Goal: Information Seeking & Learning: Learn about a topic

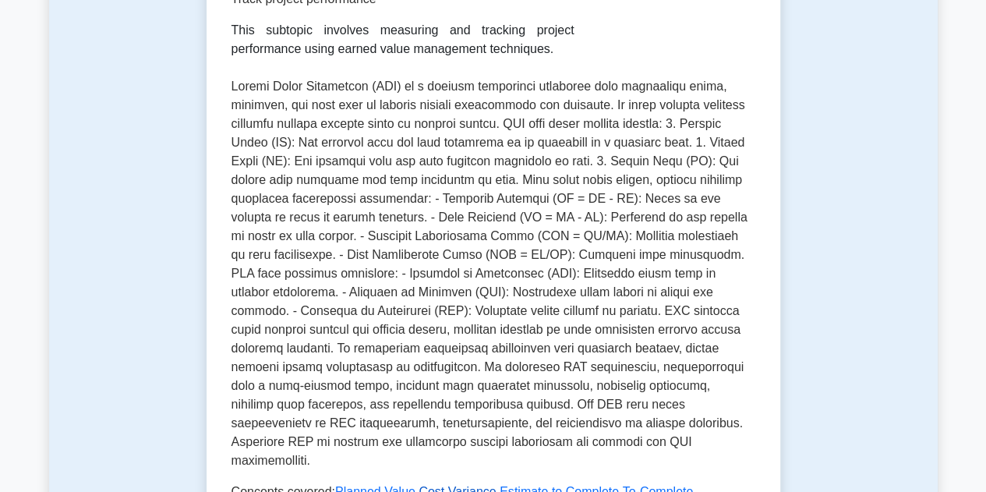
scroll to position [78, 0]
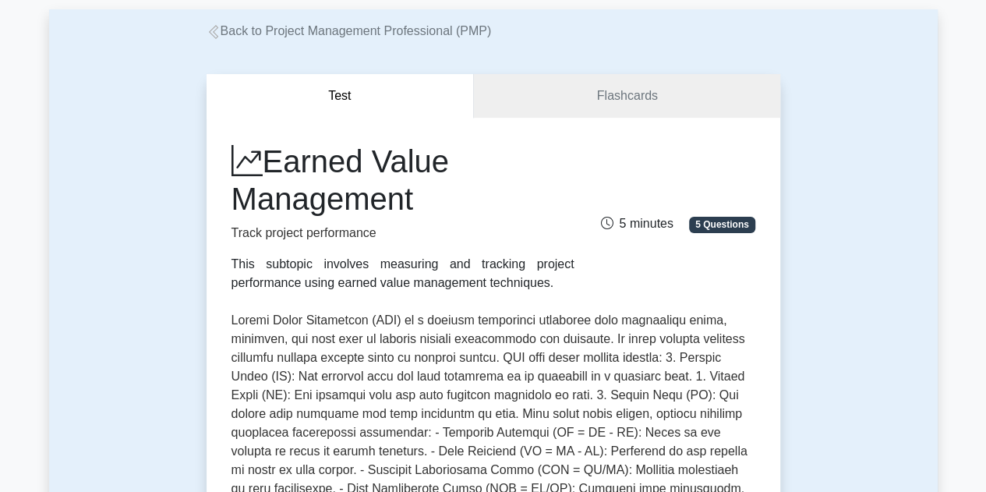
drag, startPoint x: 273, startPoint y: 166, endPoint x: 424, endPoint y: 213, distance: 158.3
click at [424, 213] on h1 "Earned Value Management" at bounding box center [403, 180] width 343 height 75
copy h1 "Earned Value Management"
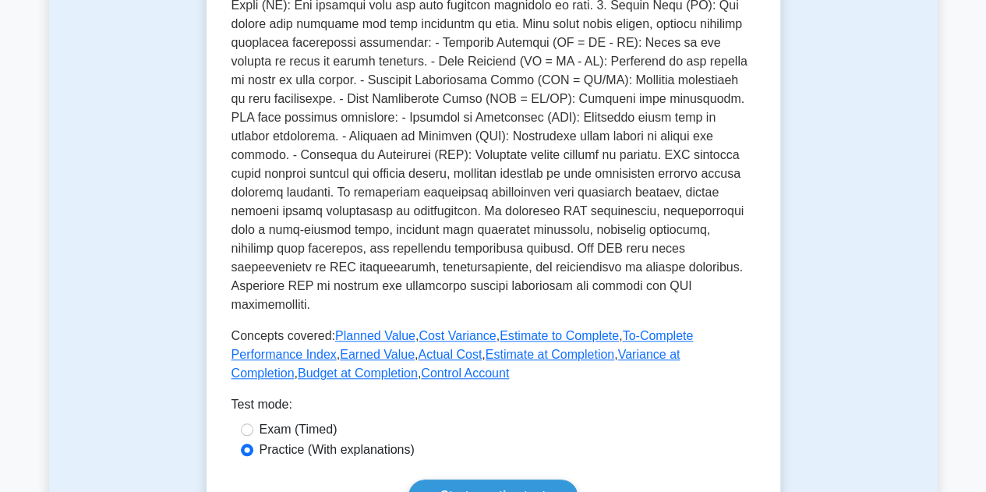
scroll to position [234, 0]
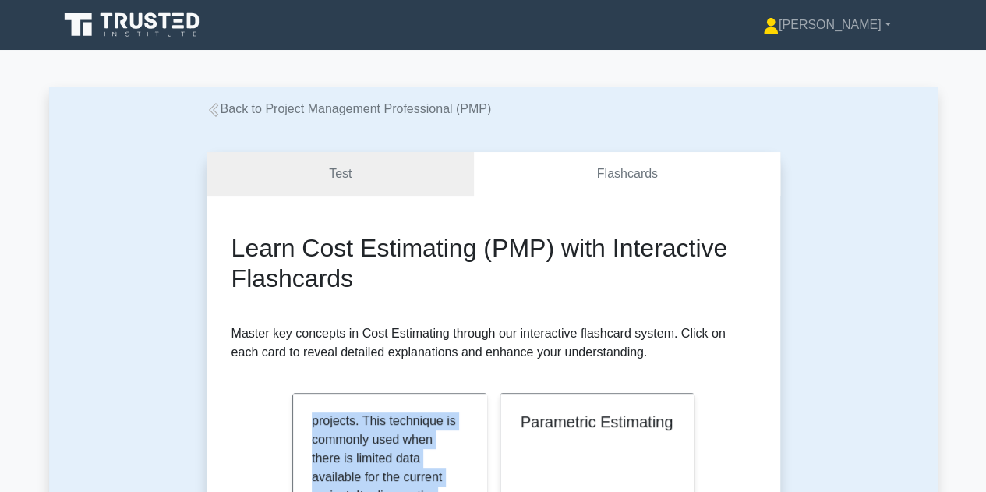
click at [310, 177] on link "Test" at bounding box center [341, 174] width 268 height 44
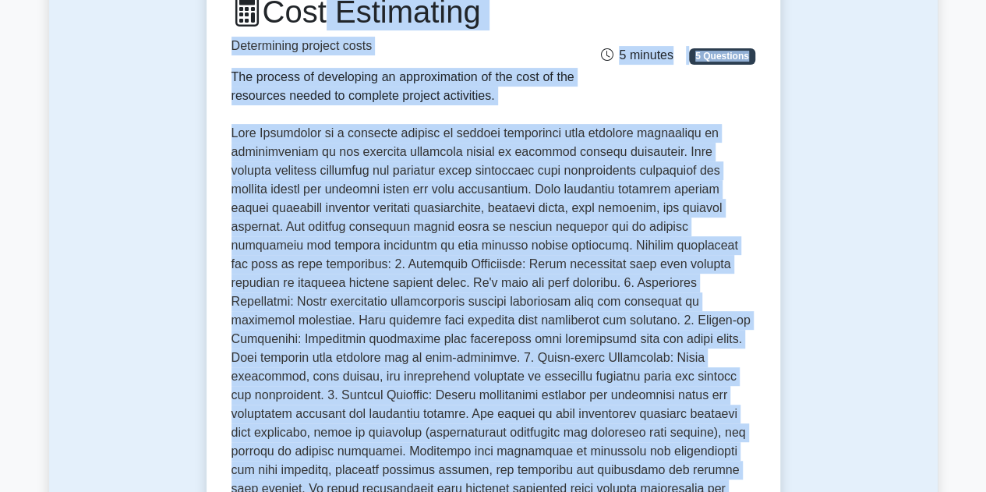
scroll to position [228, 0]
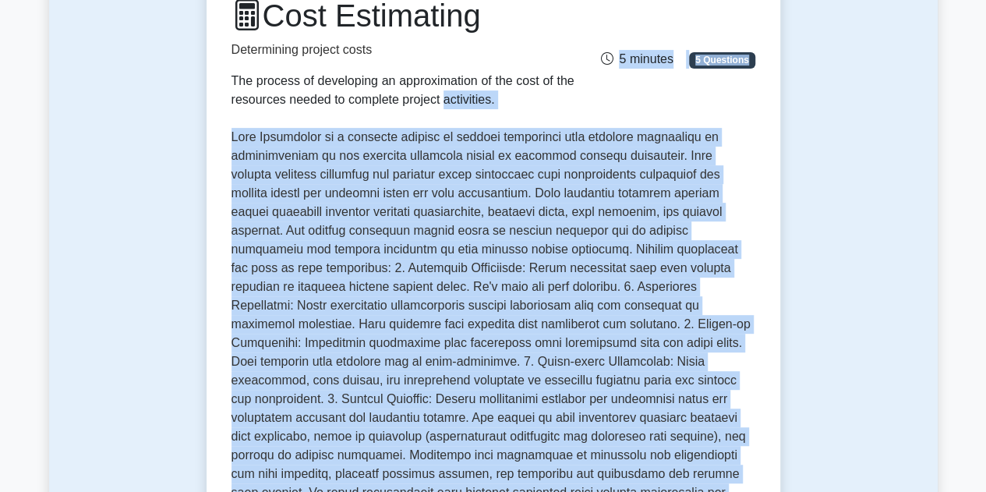
drag, startPoint x: 711, startPoint y: 419, endPoint x: 148, endPoint y: 133, distance: 631.9
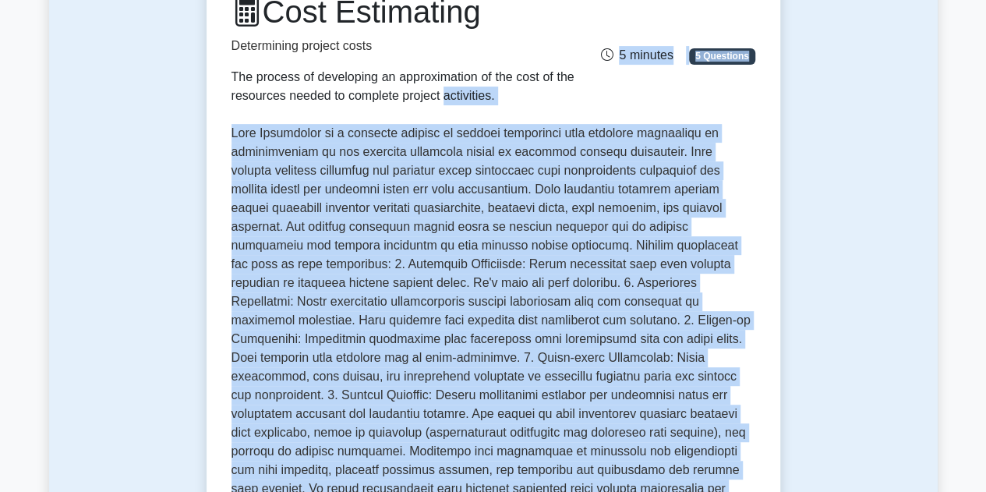
copy div "resources needed to complete project activities. 5 minutes 5 Questions Cost Est…"
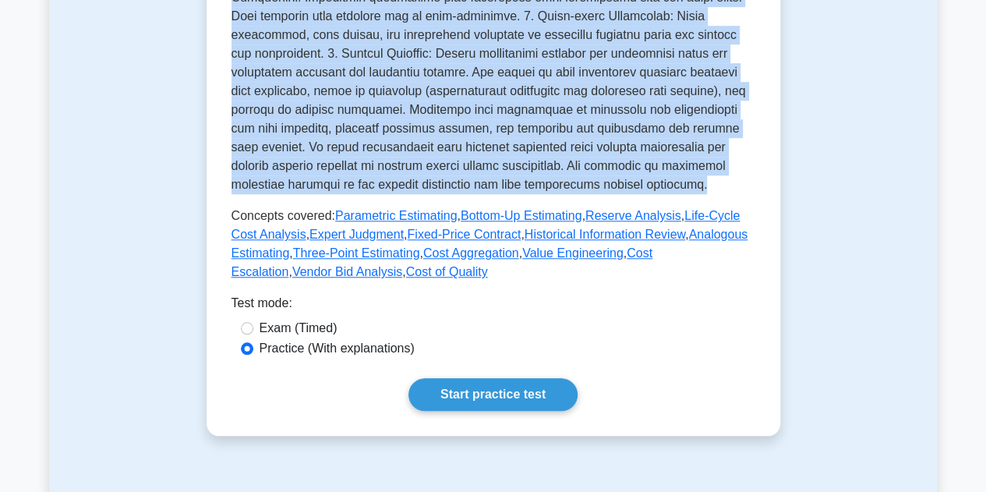
scroll to position [696, 0]
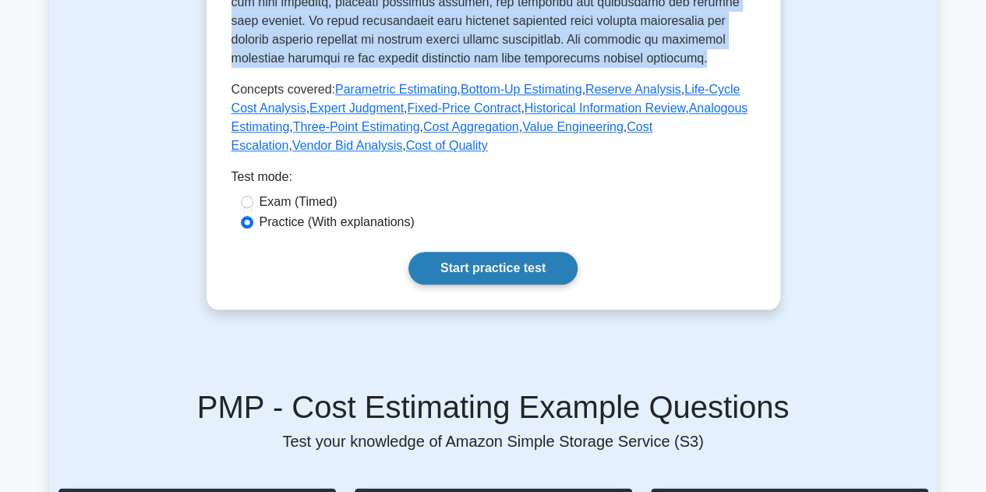
click at [480, 252] on link "Start practice test" at bounding box center [493, 268] width 169 height 33
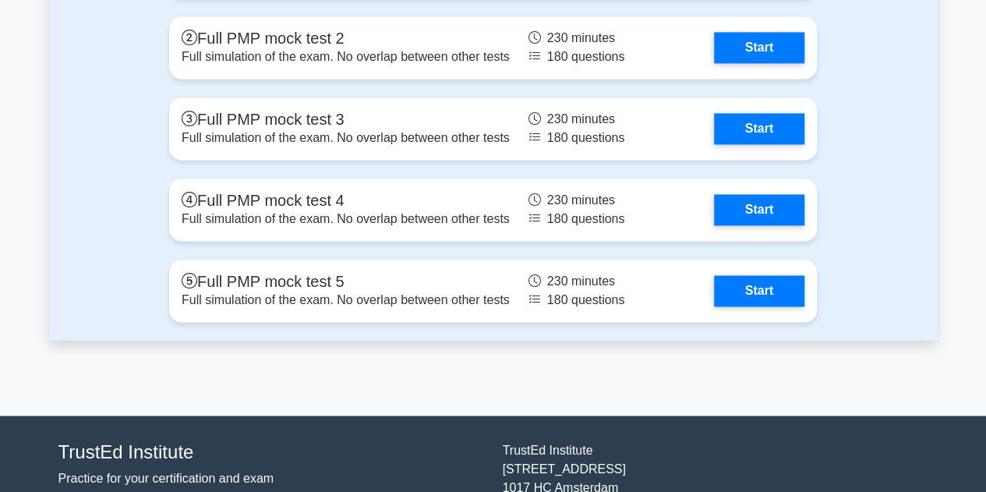
scroll to position [3947, 0]
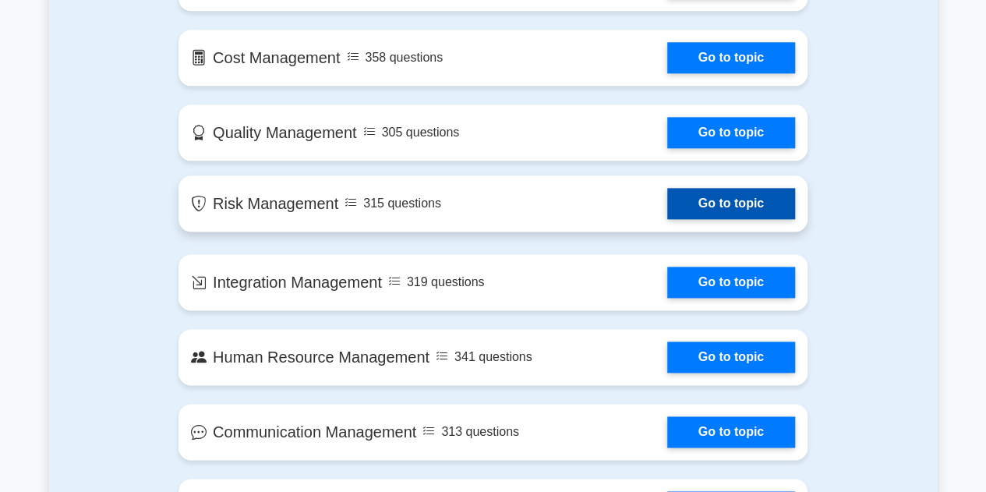
scroll to position [858, 0]
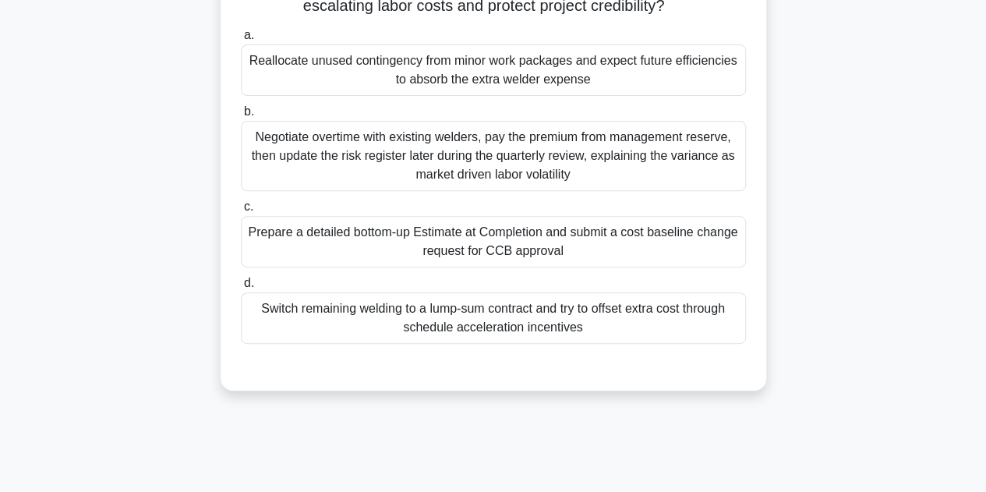
scroll to position [156, 0]
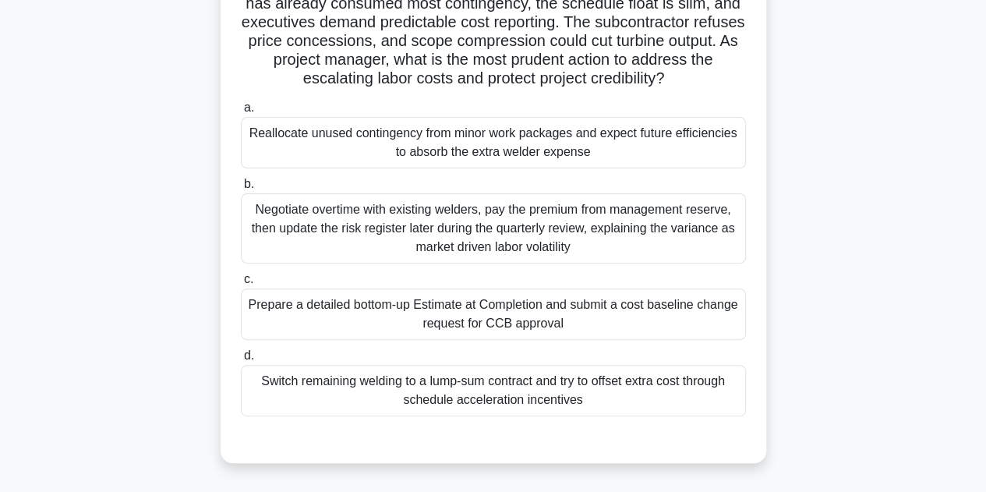
click at [522, 168] on div "Reallocate unused contingency from minor work packages and expect future effici…" at bounding box center [493, 142] width 505 height 51
click at [241, 113] on input "a. Reallocate unused contingency from minor work packages and expect future eff…" at bounding box center [241, 108] width 0 height 10
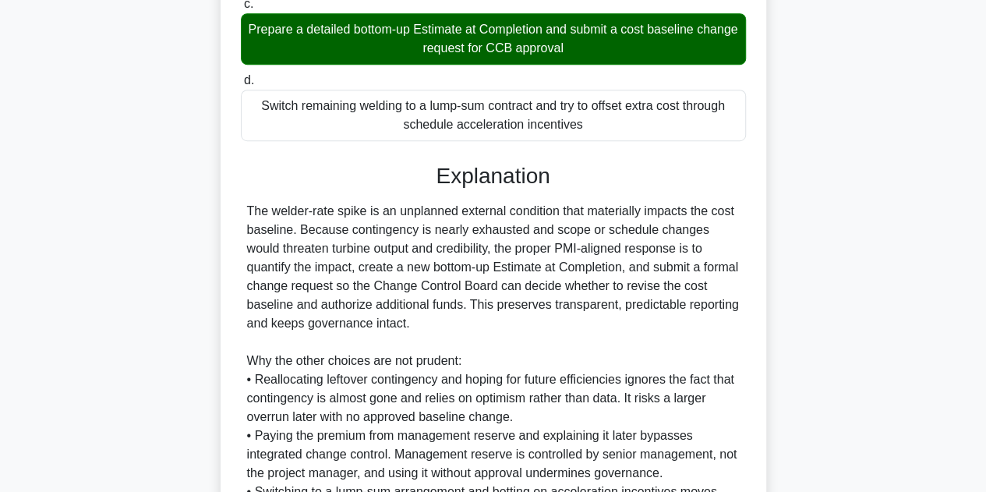
scroll to position [468, 0]
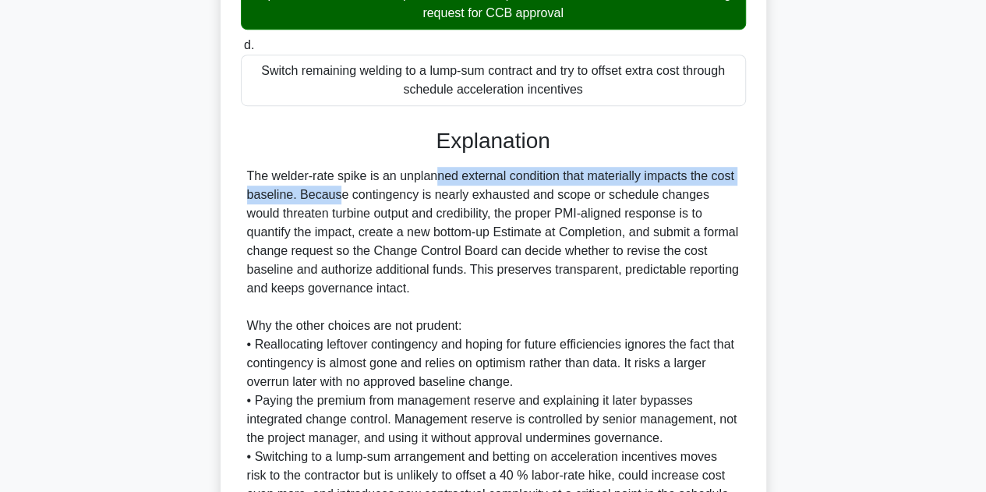
drag, startPoint x: 342, startPoint y: 194, endPoint x: 746, endPoint y: 197, distance: 404.7
click at [746, 197] on div "a. Reallocate unused contingency from minor work packages and expect future eff…" at bounding box center [493, 208] width 508 height 851
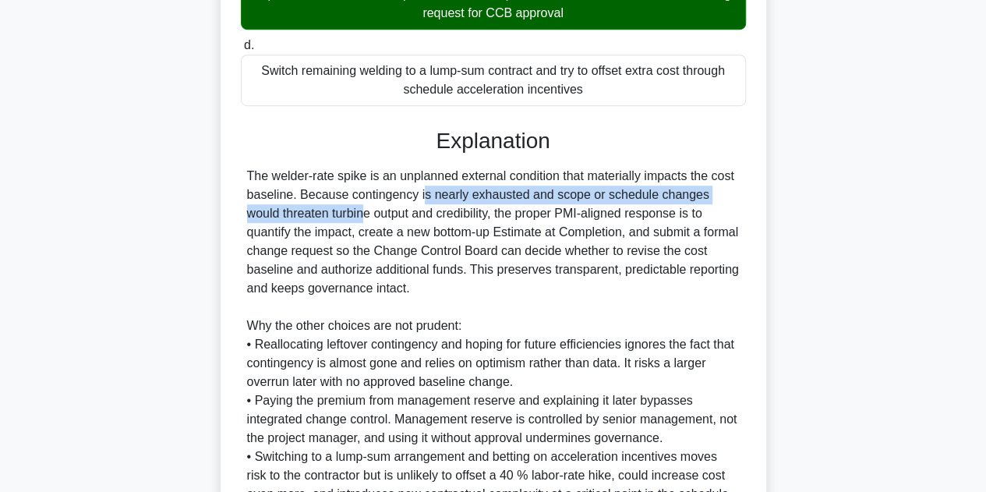
drag, startPoint x: 327, startPoint y: 211, endPoint x: 730, endPoint y: 214, distance: 403.1
click at [730, 214] on div "The welder-rate spike is an unplanned external condition that materially impact…" at bounding box center [493, 354] width 493 height 374
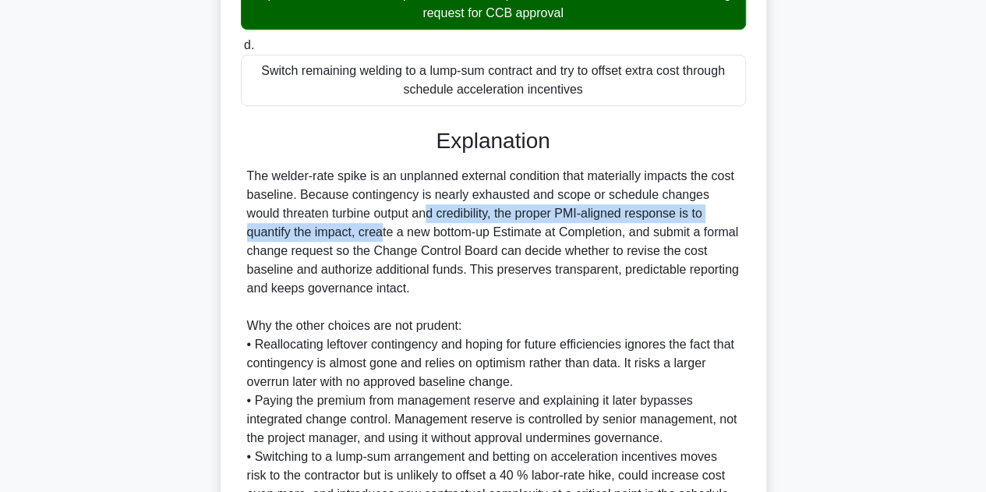
drag, startPoint x: 298, startPoint y: 236, endPoint x: 730, endPoint y: 232, distance: 432.0
click at [730, 232] on div "The welder-rate spike is an unplanned external condition that materially impact…" at bounding box center [493, 354] width 493 height 374
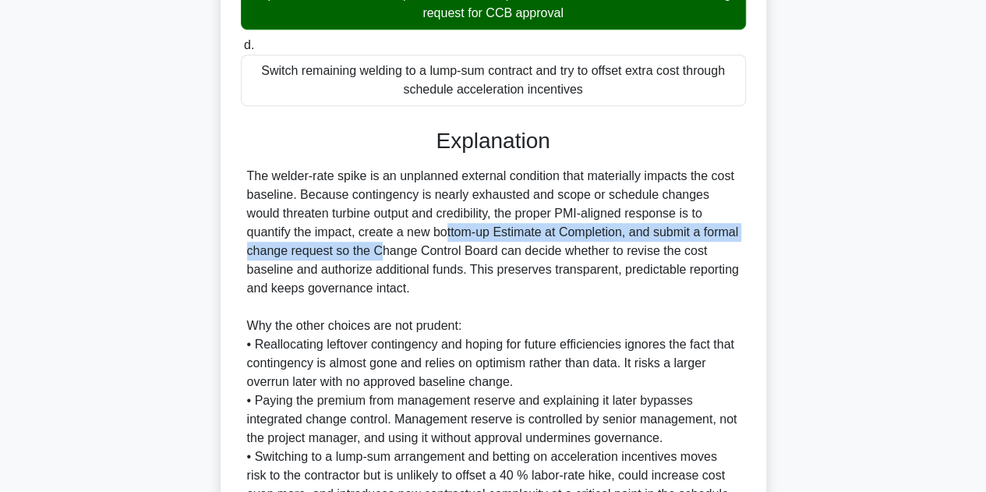
drag, startPoint x: 304, startPoint y: 249, endPoint x: 753, endPoint y: 257, distance: 449.2
click at [753, 257] on div "Halfway through a remote wind-farm build, certified welder rates spike by 40% a…" at bounding box center [493, 136] width 533 height 1021
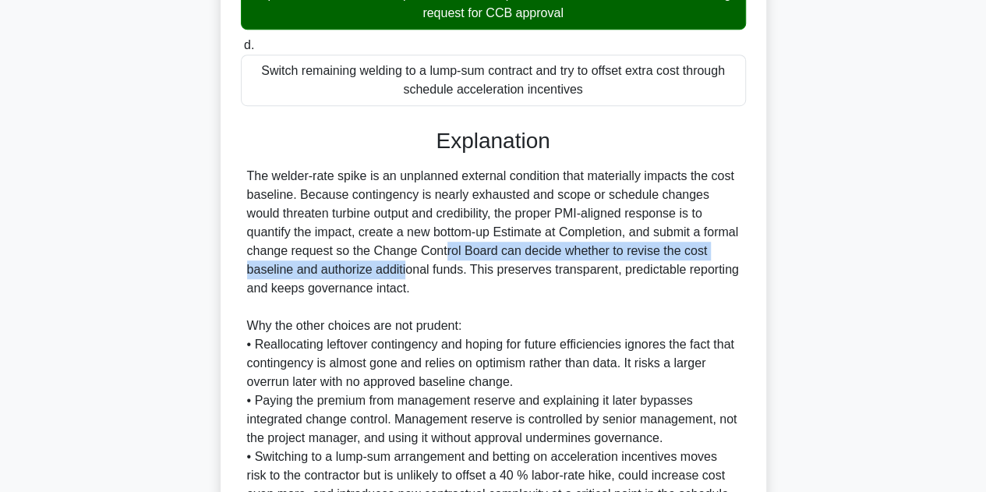
drag, startPoint x: 298, startPoint y: 271, endPoint x: 733, endPoint y: 261, distance: 435.2
click at [733, 261] on div "The welder-rate spike is an unplanned external condition that materially impact…" at bounding box center [493, 354] width 493 height 374
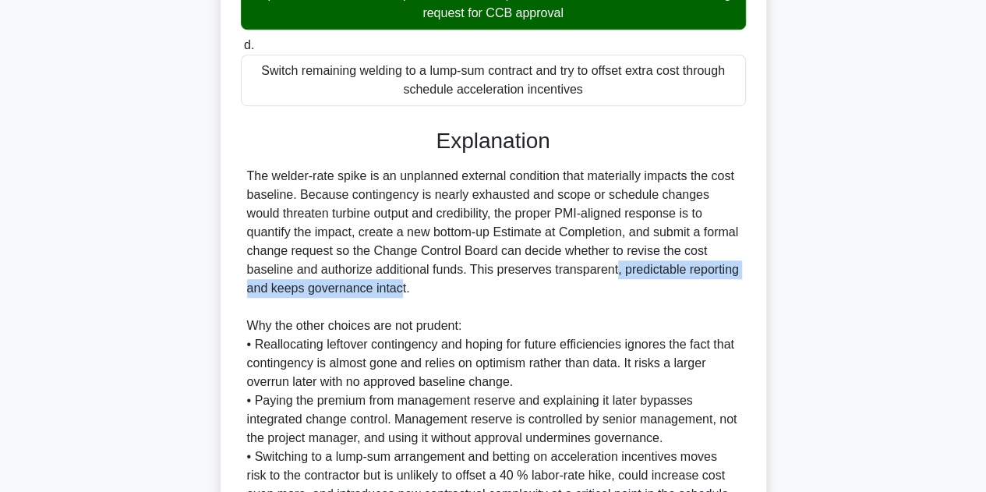
drag, startPoint x: 446, startPoint y: 289, endPoint x: 758, endPoint y: 290, distance: 311.9
click at [758, 290] on div "Halfway through a remote wind-farm build, certified welder rates spike by 40% a…" at bounding box center [493, 136] width 533 height 1021
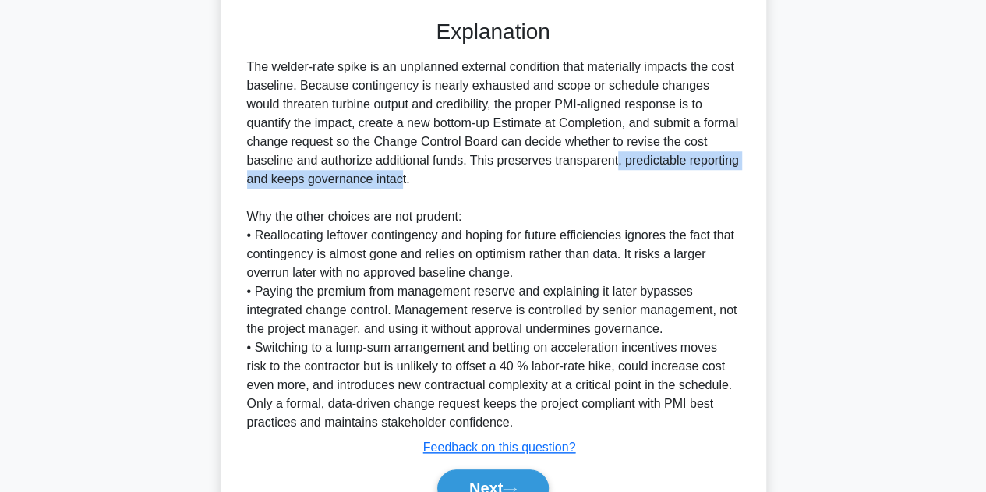
scroll to position [624, 0]
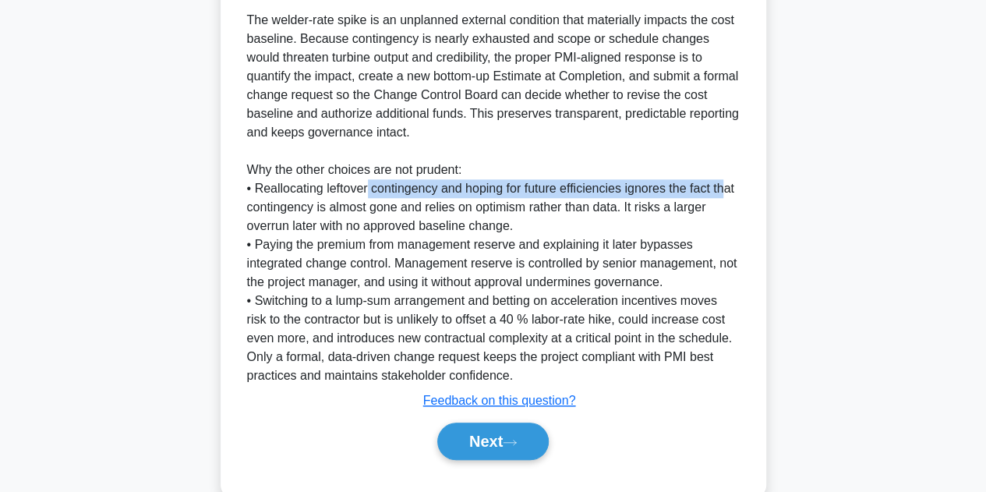
drag, startPoint x: 369, startPoint y: 212, endPoint x: 730, endPoint y: 208, distance: 361.0
click at [730, 208] on div "The welder-rate spike is an unplanned external condition that materially impact…" at bounding box center [493, 198] width 493 height 374
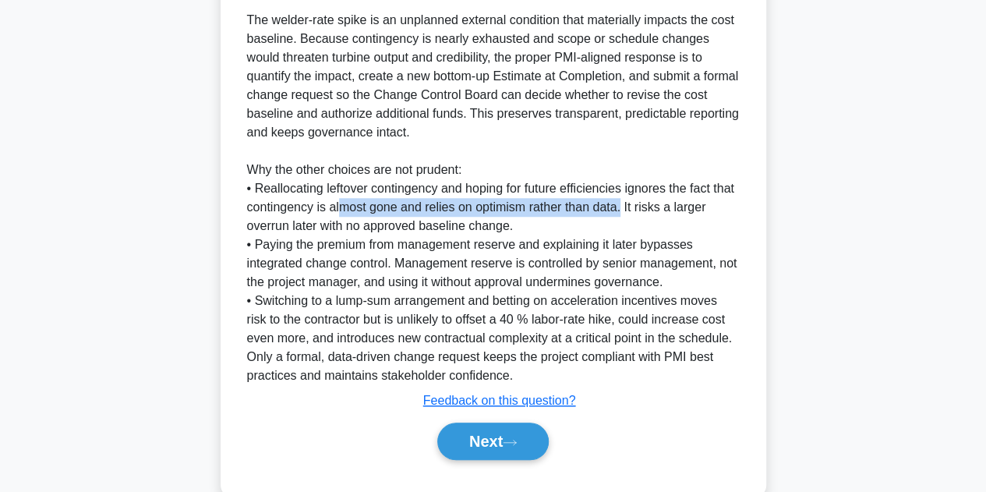
drag, startPoint x: 343, startPoint y: 226, endPoint x: 621, endPoint y: 225, distance: 277.6
click at [621, 225] on div "The welder-rate spike is an unplanned external condition that materially impact…" at bounding box center [493, 198] width 493 height 374
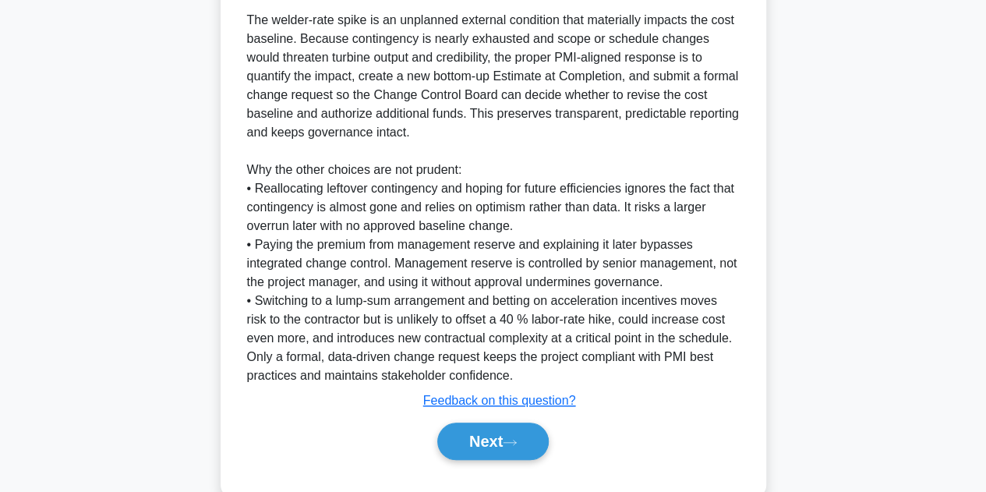
click at [618, 245] on div "The welder-rate spike is an unplanned external condition that materially impact…" at bounding box center [493, 198] width 493 height 374
drag, startPoint x: 624, startPoint y: 227, endPoint x: 713, endPoint y: 228, distance: 88.9
click at [713, 228] on div "The welder-rate spike is an unplanned external condition that materially impact…" at bounding box center [493, 198] width 493 height 374
drag, startPoint x: 320, startPoint y: 246, endPoint x: 526, endPoint y: 242, distance: 206.6
click at [526, 242] on div "The welder-rate spike is an unplanned external condition that materially impact…" at bounding box center [493, 198] width 493 height 374
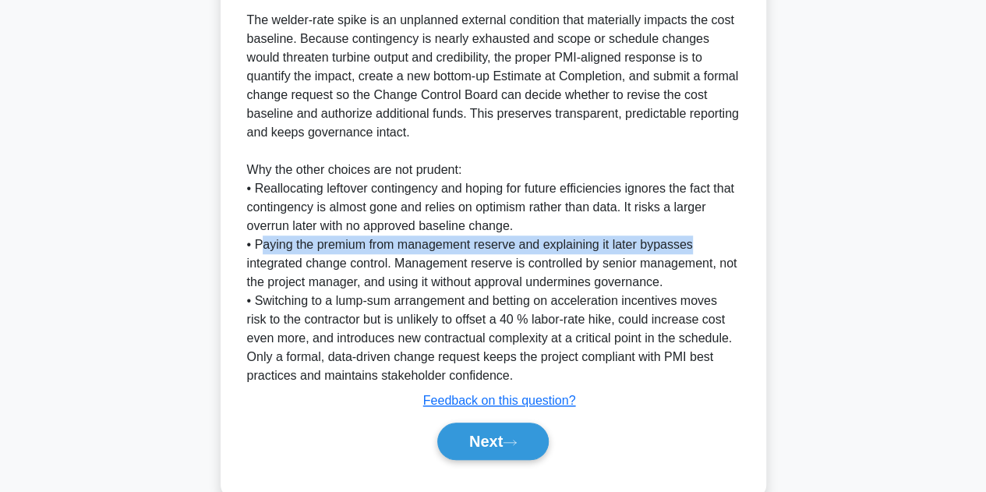
drag, startPoint x: 260, startPoint y: 264, endPoint x: 710, endPoint y: 272, distance: 449.2
click at [710, 272] on div "The welder-rate spike is an unplanned external condition that materially impact…" at bounding box center [493, 198] width 493 height 374
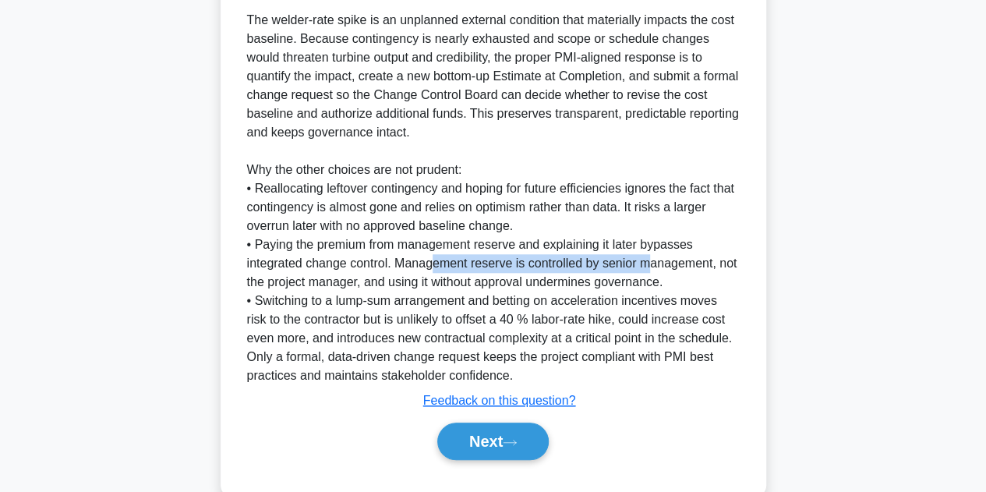
drag, startPoint x: 434, startPoint y: 279, endPoint x: 646, endPoint y: 288, distance: 212.3
click at [653, 276] on div "The welder-rate spike is an unplanned external condition that materially impact…" at bounding box center [493, 198] width 493 height 374
click at [469, 460] on button "Next" at bounding box center [492, 441] width 111 height 37
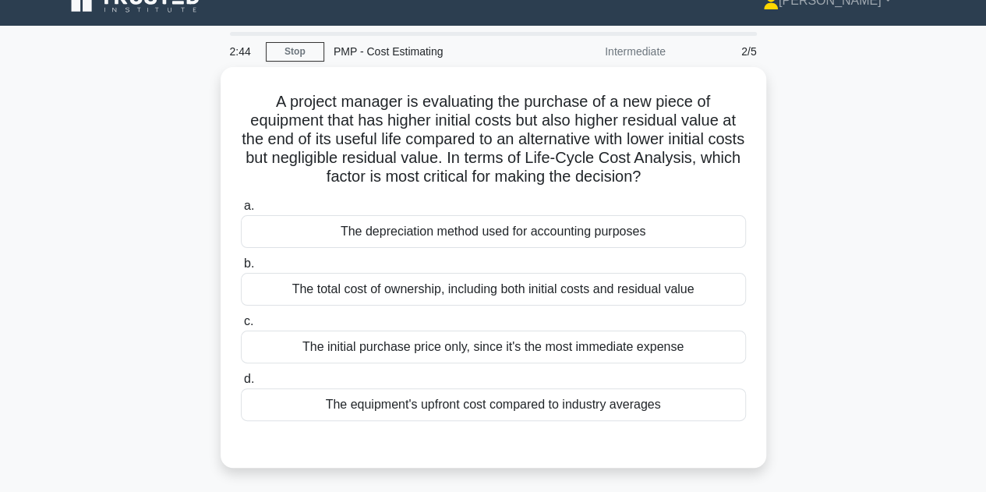
scroll to position [0, 0]
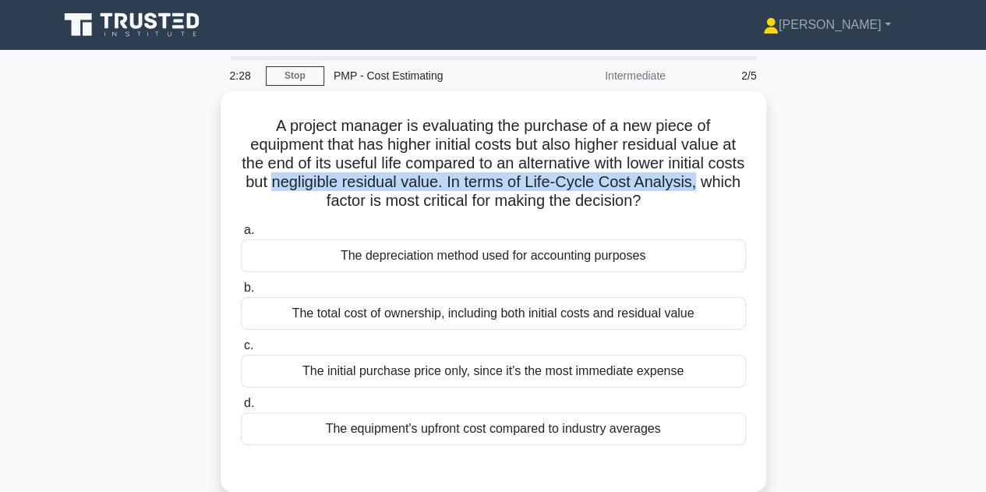
drag, startPoint x: 310, startPoint y: 183, endPoint x: 833, endPoint y: 179, distance: 522.4
click at [833, 179] on div "A project manager is evaluating the purchase of a new piece of equipment that h…" at bounding box center [493, 300] width 889 height 419
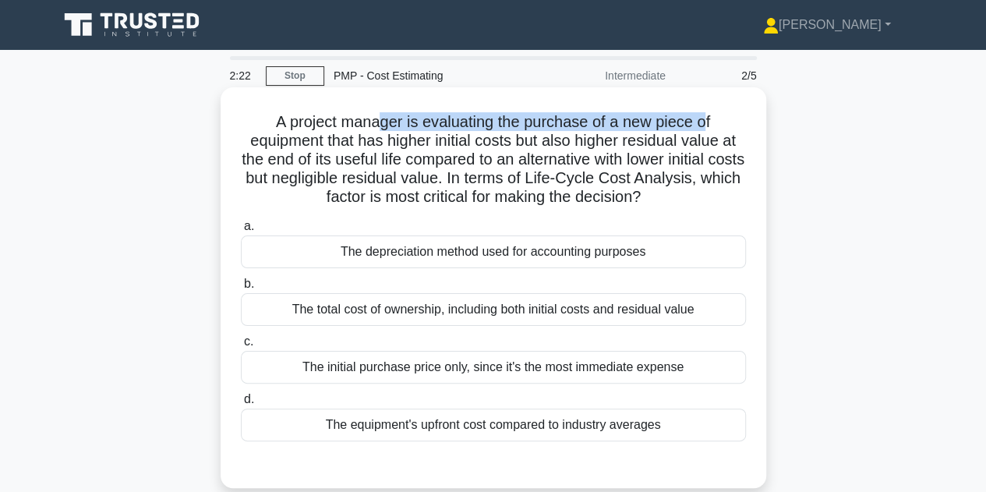
drag, startPoint x: 378, startPoint y: 129, endPoint x: 695, endPoint y: 151, distance: 317.3
click at [713, 128] on h5 "A project manager is evaluating the purchase of a new piece of equipment that h…" at bounding box center [493, 159] width 508 height 95
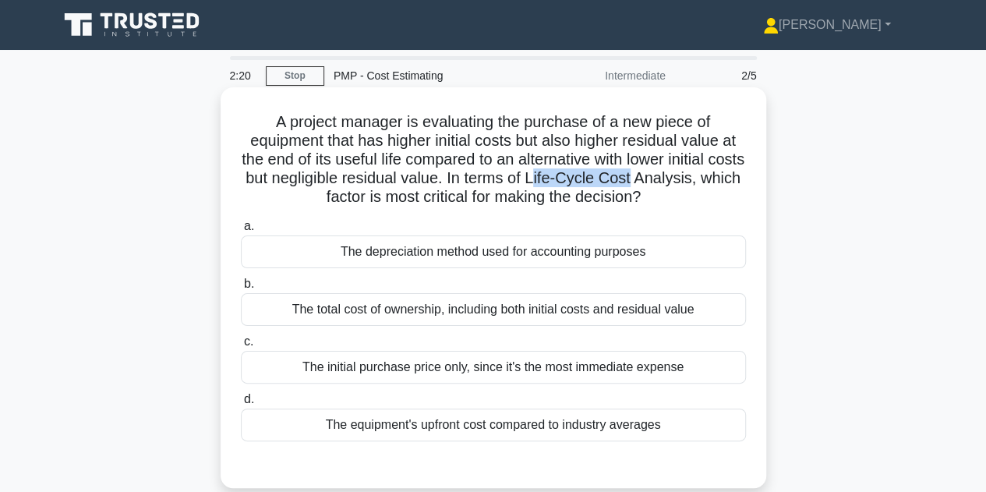
drag, startPoint x: 581, startPoint y: 176, endPoint x: 562, endPoint y: 186, distance: 20.9
click at [675, 184] on h5 "A project manager is evaluating the purchase of a new piece of equipment that h…" at bounding box center [493, 159] width 508 height 95
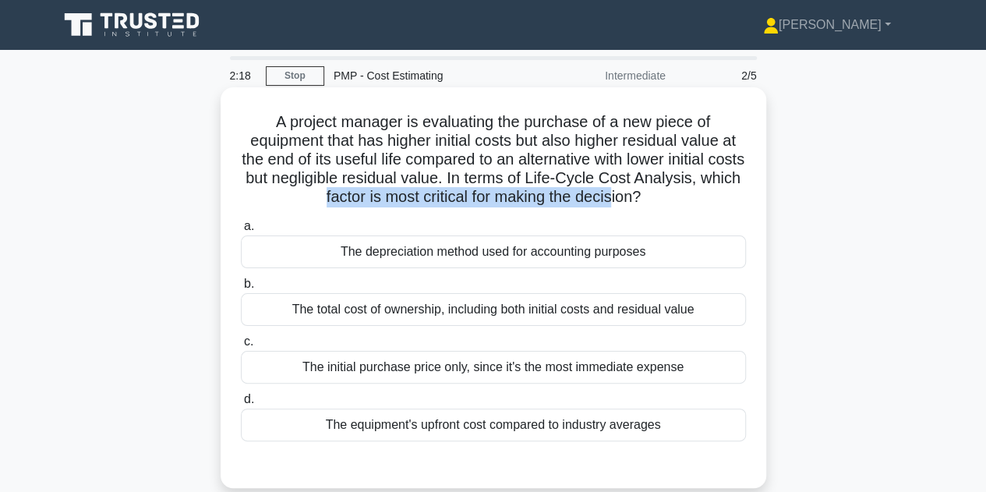
drag, startPoint x: 335, startPoint y: 206, endPoint x: 636, endPoint y: 204, distance: 301.0
click at [636, 204] on h5 "A project manager is evaluating the purchase of a new piece of equipment that h…" at bounding box center [493, 159] width 508 height 95
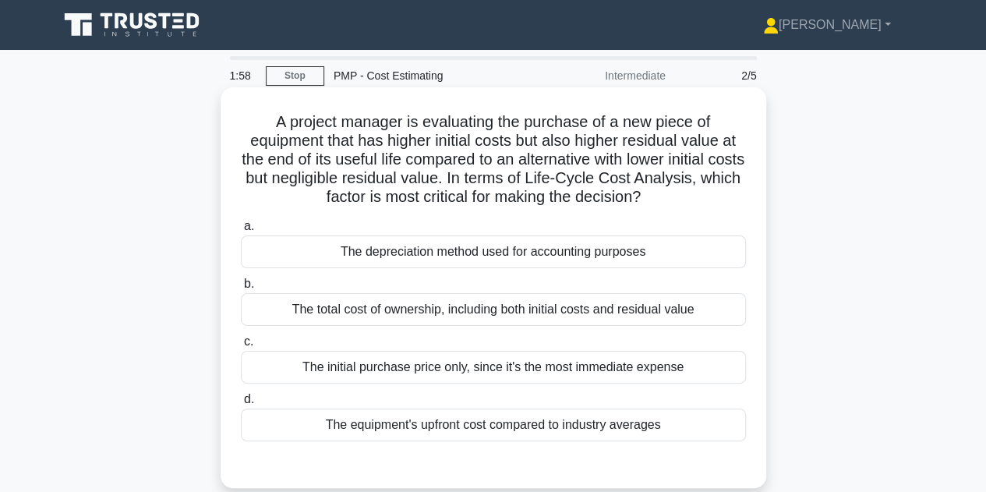
click at [490, 310] on div "The total cost of ownership, including both initial costs and residual value" at bounding box center [493, 309] width 505 height 33
click at [241, 289] on input "b. The total cost of ownership, including both initial costs and residual value" at bounding box center [241, 284] width 0 height 10
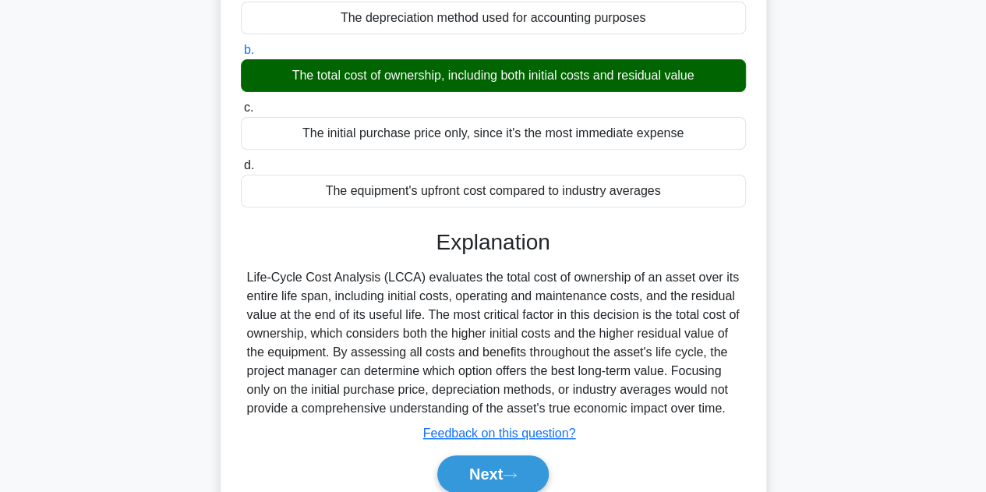
scroll to position [312, 0]
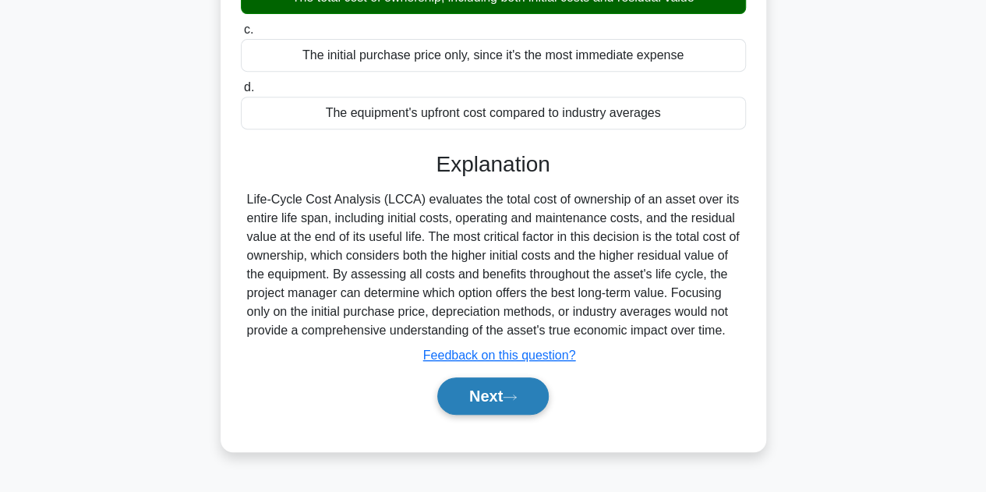
click at [515, 395] on icon at bounding box center [510, 397] width 12 height 5
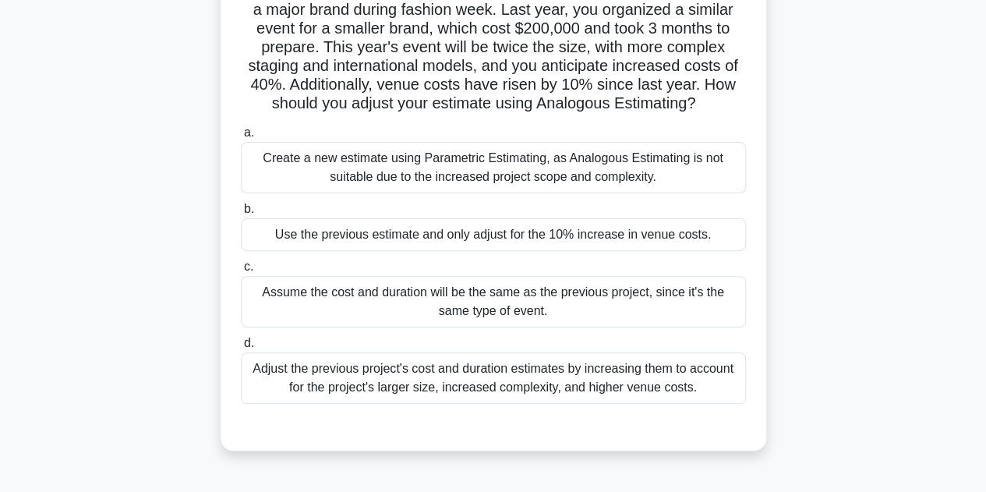
scroll to position [156, 0]
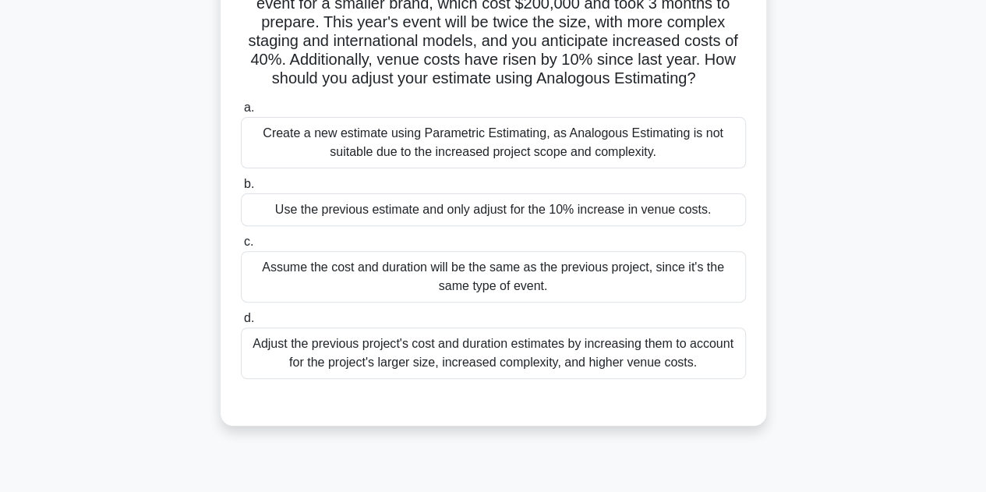
click at [660, 226] on div "Use the previous estimate and only adjust for the 10% increase in venue costs." at bounding box center [493, 209] width 505 height 33
click at [241, 189] on input "b. Use the previous estimate and only adjust for the 10% increase in venue cost…" at bounding box center [241, 184] width 0 height 10
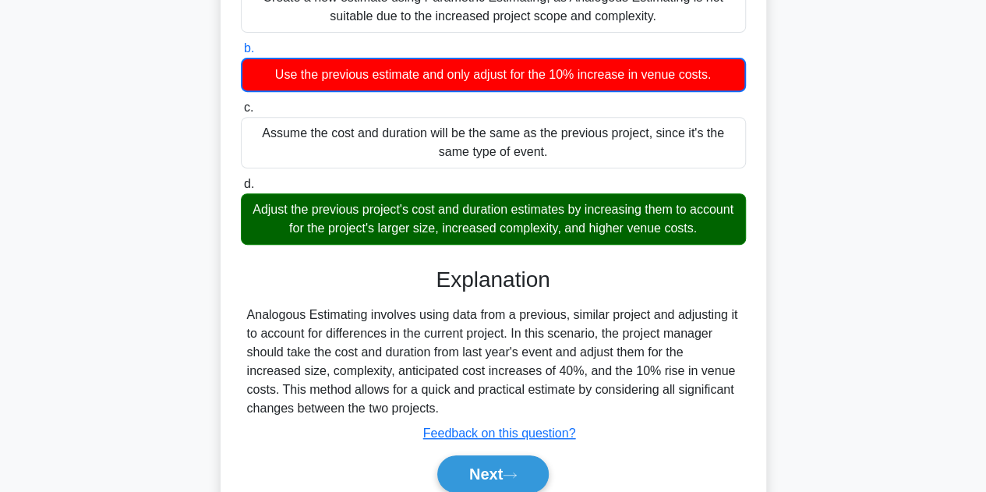
scroll to position [312, 0]
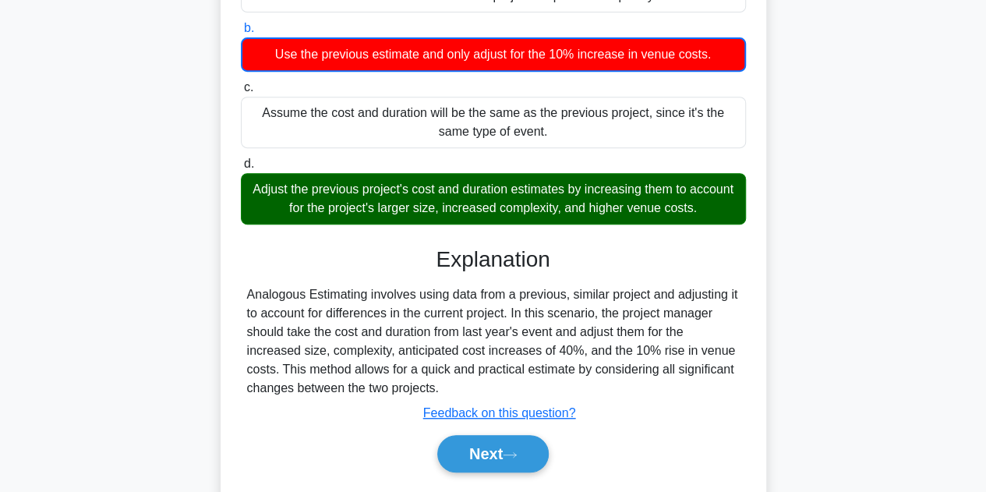
drag, startPoint x: 577, startPoint y: 211, endPoint x: 653, endPoint y: 215, distance: 76.5
click at [653, 215] on div "Adjust the previous project's cost and duration estimates by increasing them to…" at bounding box center [493, 198] width 505 height 51
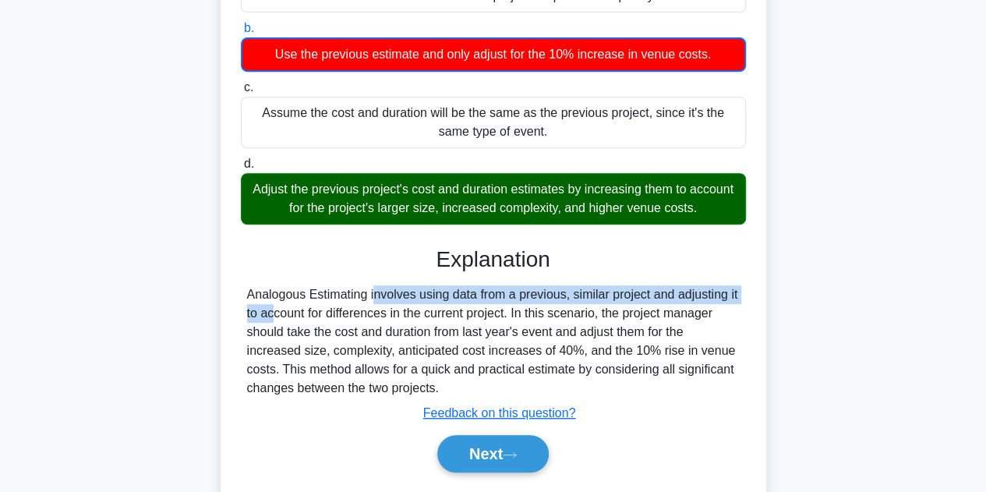
drag, startPoint x: 282, startPoint y: 316, endPoint x: 683, endPoint y: 320, distance: 400.8
click at [683, 320] on div "Analogous Estimating involves using data from a previous, similar project and a…" at bounding box center [493, 341] width 493 height 112
click at [517, 459] on icon at bounding box center [510, 455] width 14 height 9
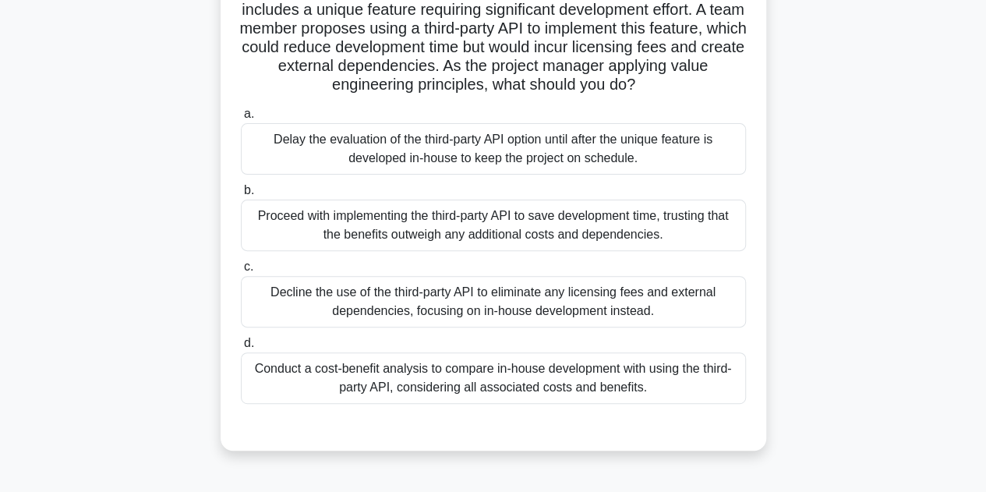
scroll to position [156, 0]
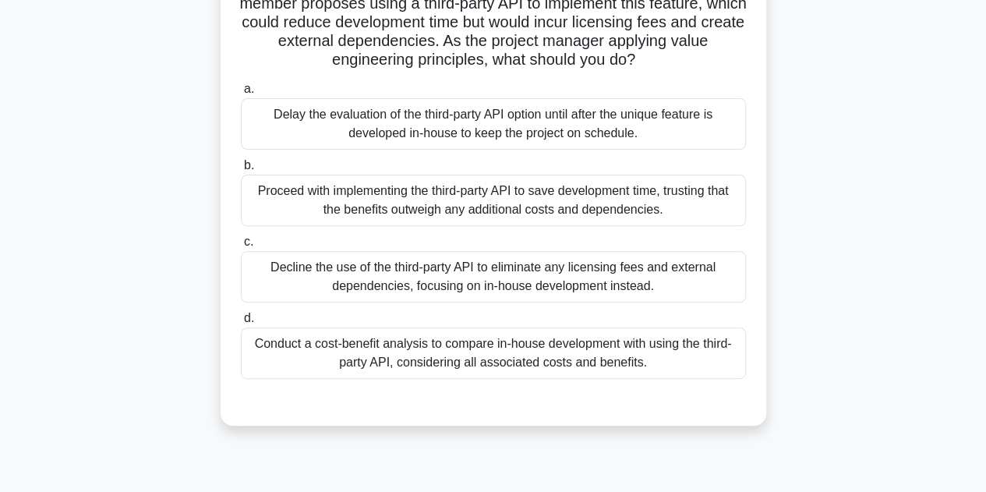
click at [457, 374] on div "Conduct a cost-benefit analysis to compare in-house development with using the …" at bounding box center [493, 352] width 505 height 51
click at [241, 324] on input "d. Conduct a cost-benefit analysis to compare in-house development with using t…" at bounding box center [241, 318] width 0 height 10
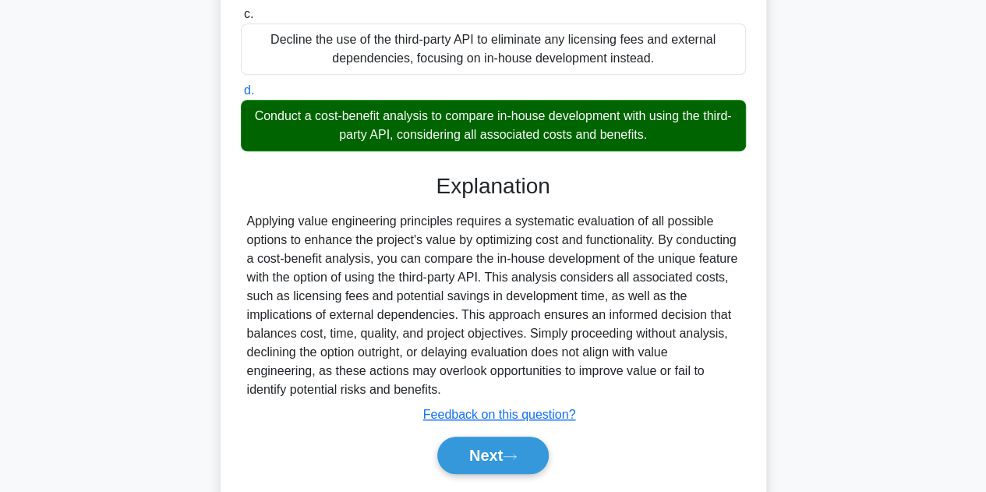
scroll to position [390, 0]
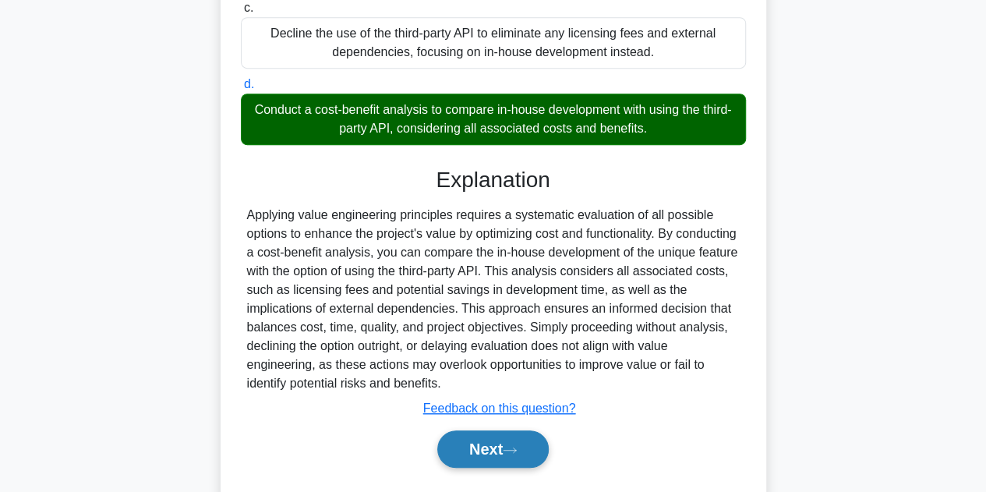
click at [511, 468] on button "Next" at bounding box center [492, 448] width 111 height 37
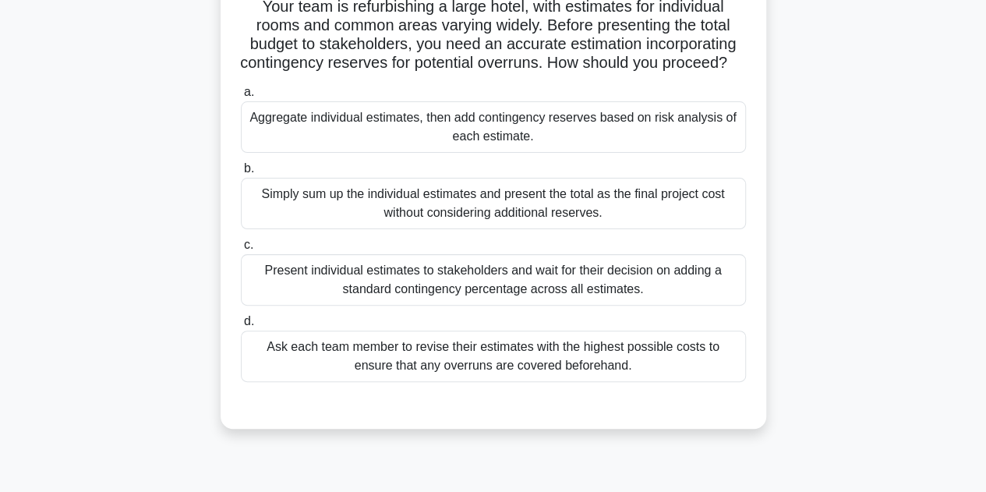
scroll to position [38, 0]
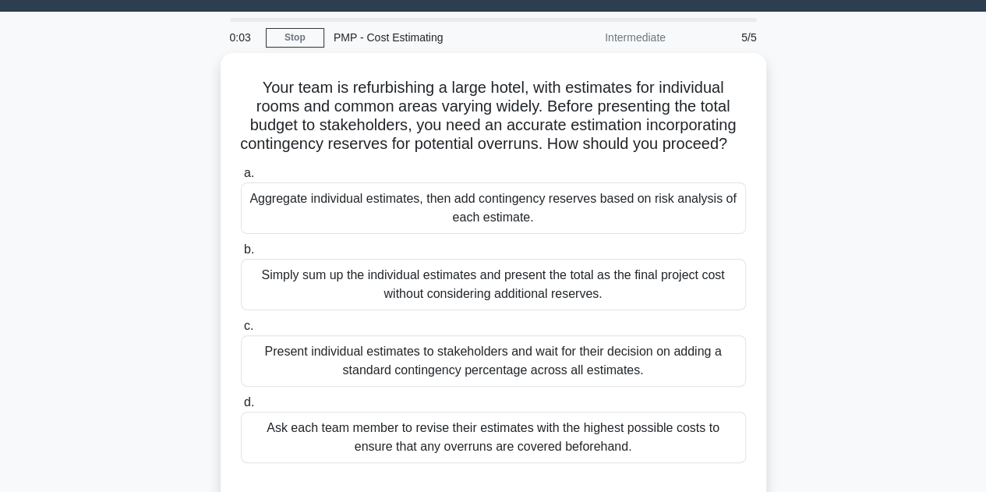
drag, startPoint x: 254, startPoint y: 85, endPoint x: 887, endPoint y: 166, distance: 637.5
click at [887, 166] on div "Your team is refurbishing a large hotel, with estimates for individual rooms an…" at bounding box center [493, 291] width 889 height 476
copy h5 "Your team is refurbishing a large hotel, with estimates for individual rooms an…"
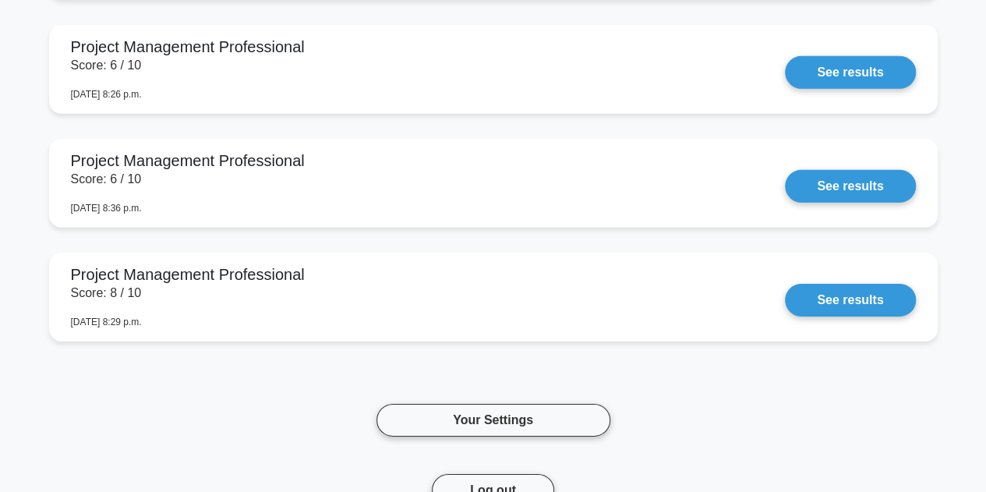
scroll to position [5311, 0]
